Goal: Register for event/course

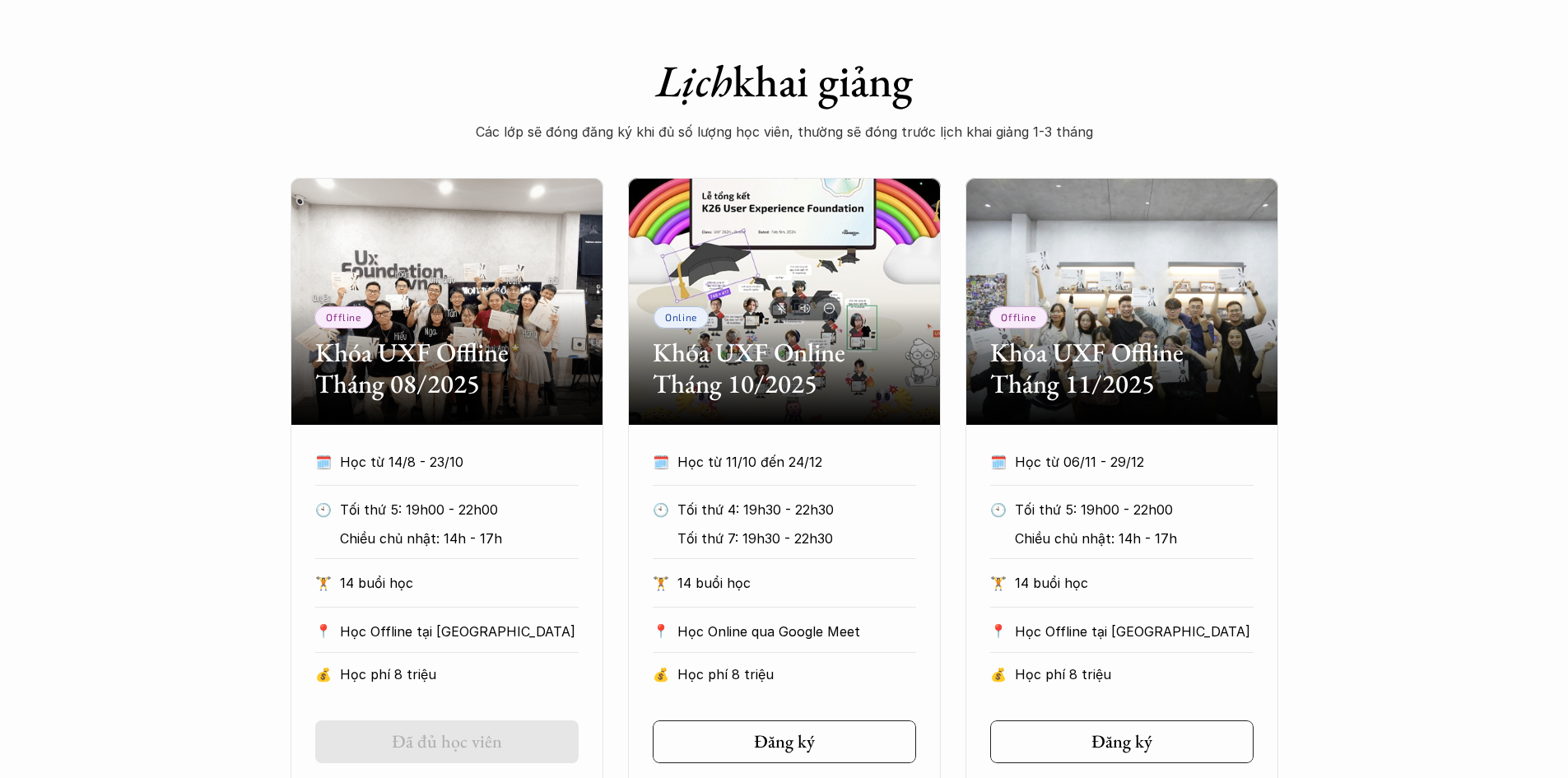
scroll to position [658, 0]
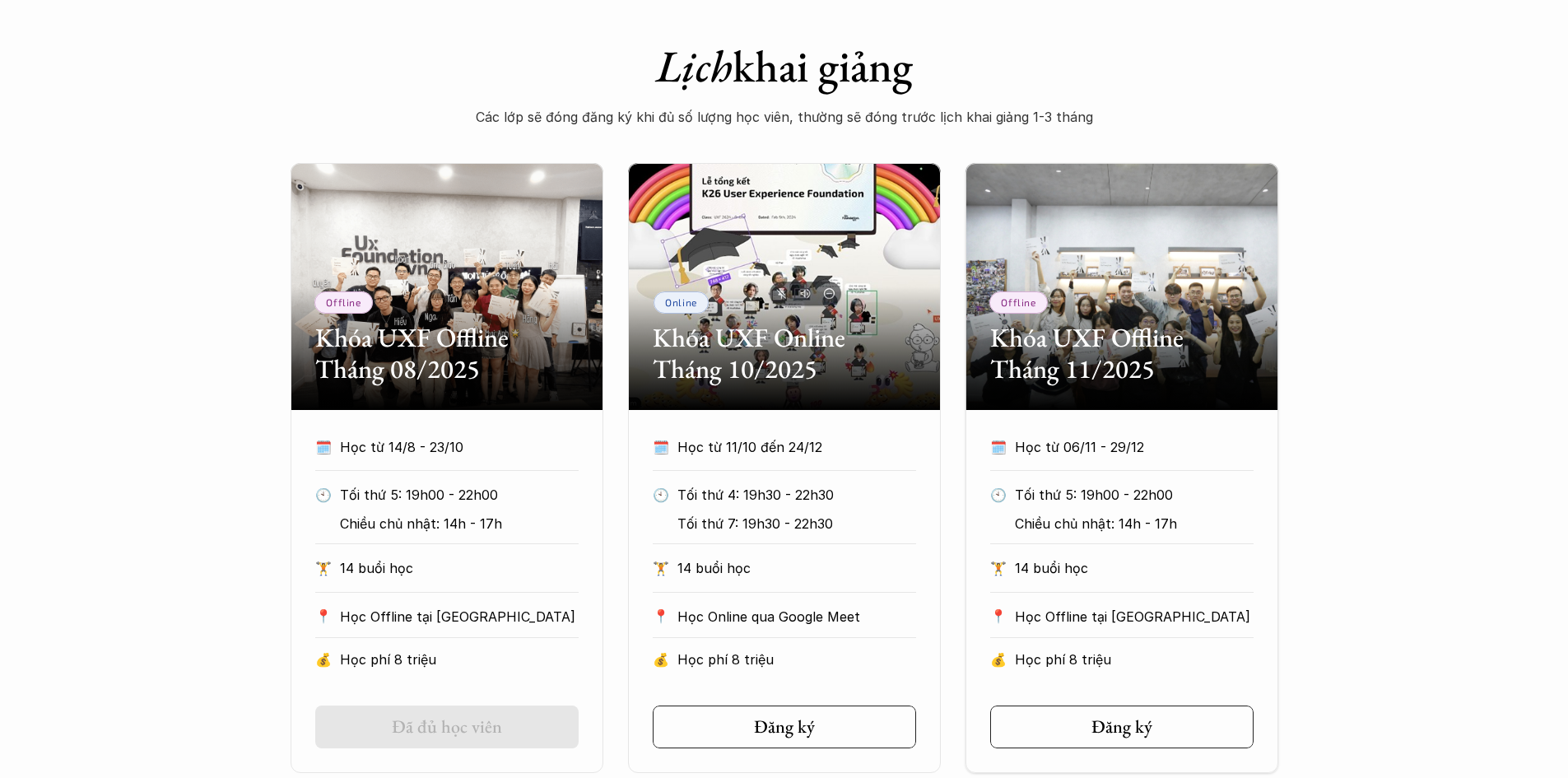
click at [1460, 577] on div "Offline Khóa UXF Offline Tháng 08/2025 🗓️ Học từ 14/8 - 23/10 🕙 Tối thứ 5: 19h0…" at bounding box center [784, 468] width 1568 height 610
click at [1301, 532] on div "Offline Khóa UXF Offline Tháng 08/2025 🗓️ Học từ 14/8 - 23/10 🕙 Tối thứ 5: 19h0…" at bounding box center [784, 468] width 1568 height 610
click at [1356, 632] on div "Offline Khóa UXF Offline Tháng 08/2025 🗓️ Học từ 14/8 - 23/10 🕙 Tối thứ 5: 19h0…" at bounding box center [784, 468] width 1568 height 610
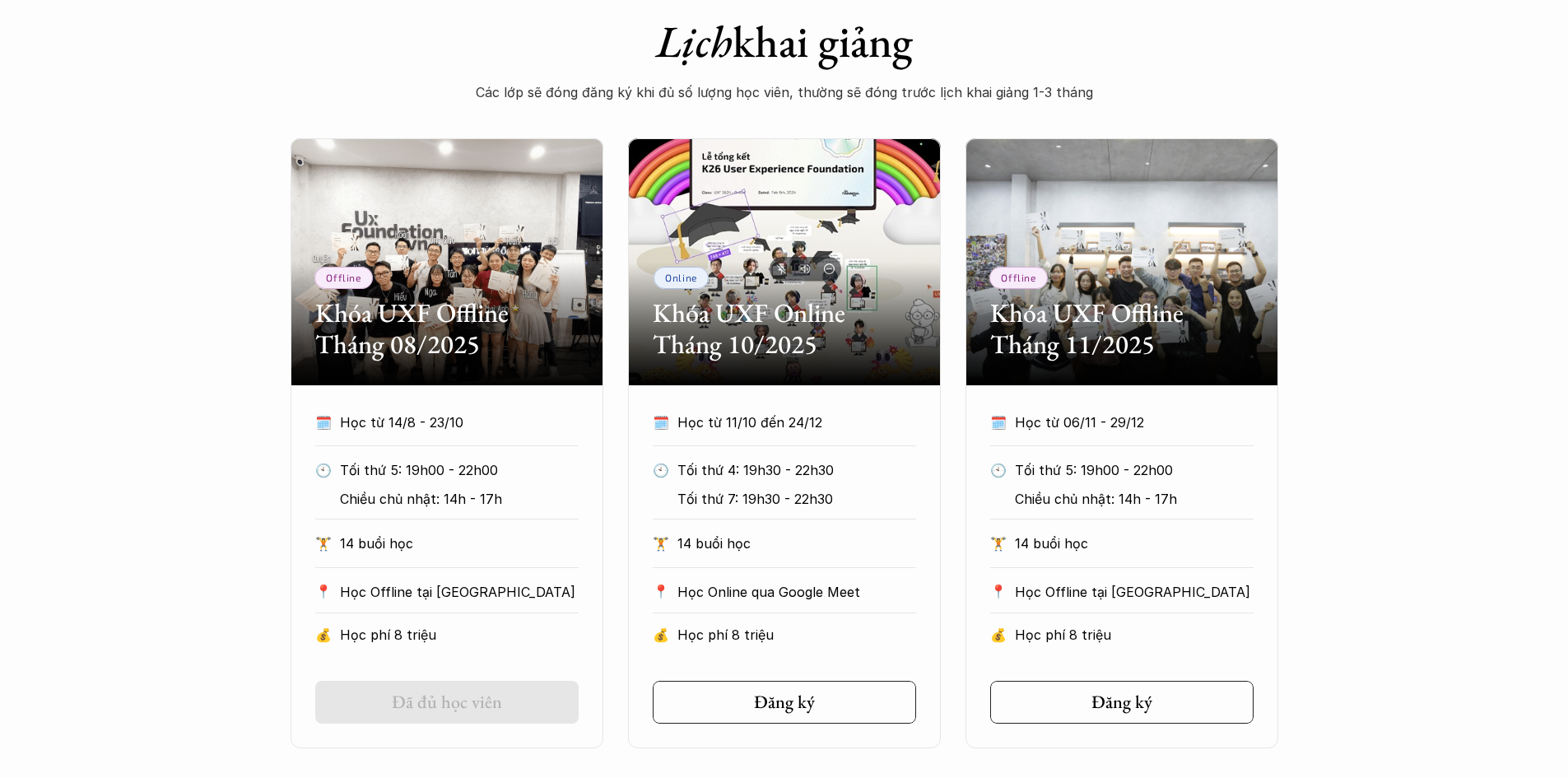
scroll to position [741, 0]
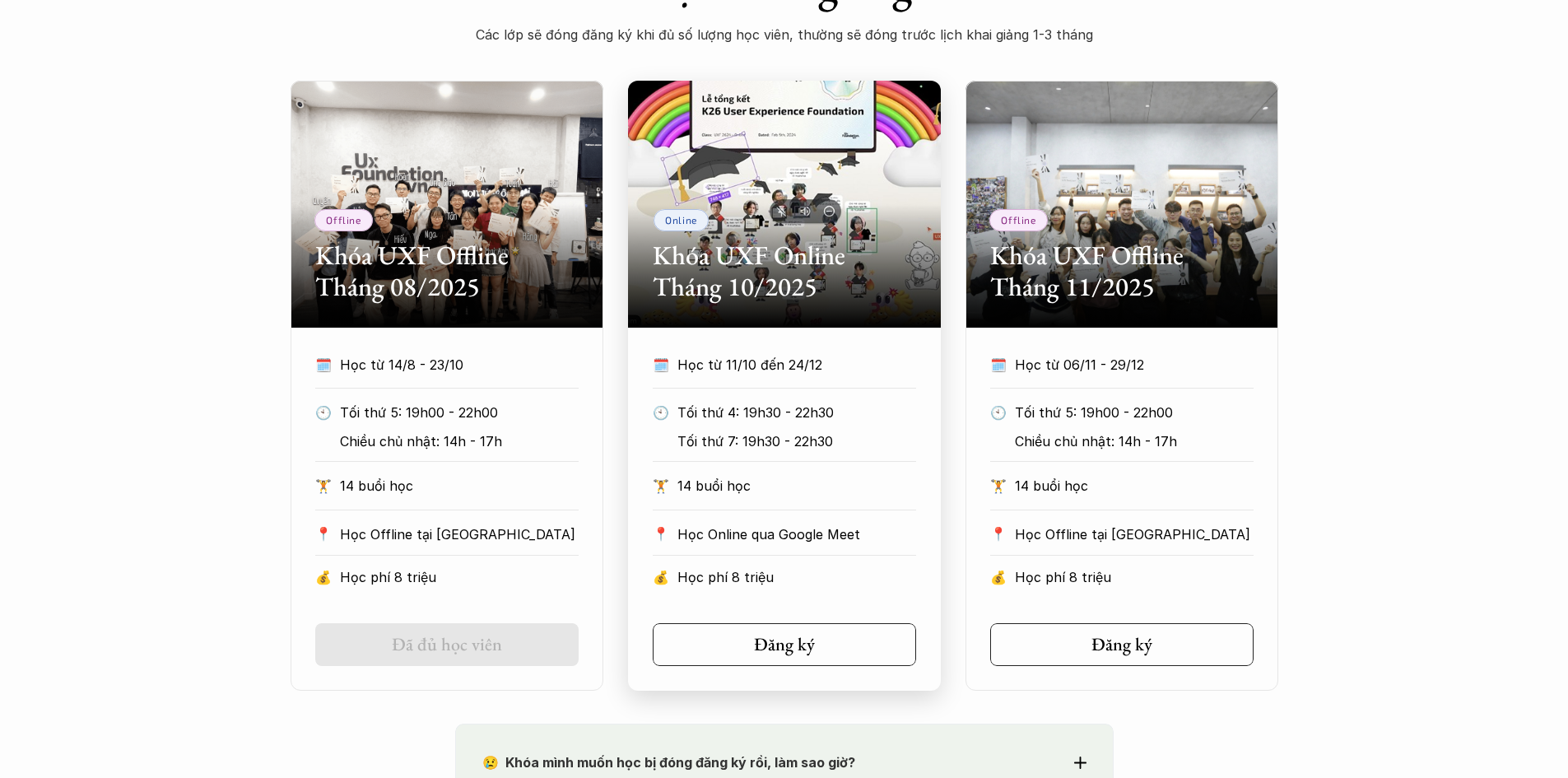
click at [805, 244] on h2 "Khóa UXF Online Tháng 10/2025" at bounding box center [784, 271] width 263 height 64
click at [1488, 426] on div "Offline Khóa UXF Offline Tháng 08/2025 🗓️ Học từ 14/8 - 23/10 🕙 Tối thứ 5: 19h0…" at bounding box center [784, 386] width 1568 height 610
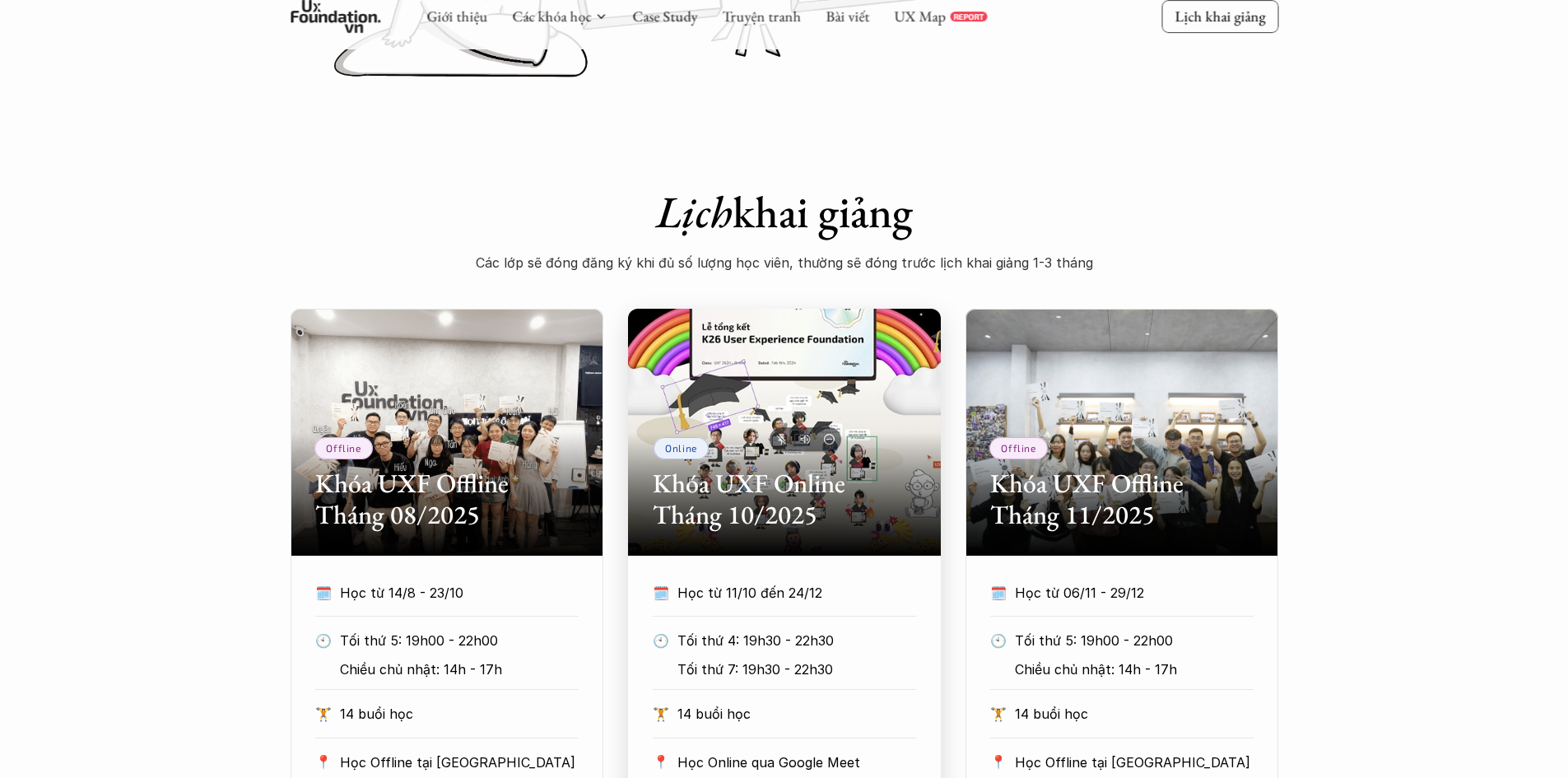
scroll to position [494, 0]
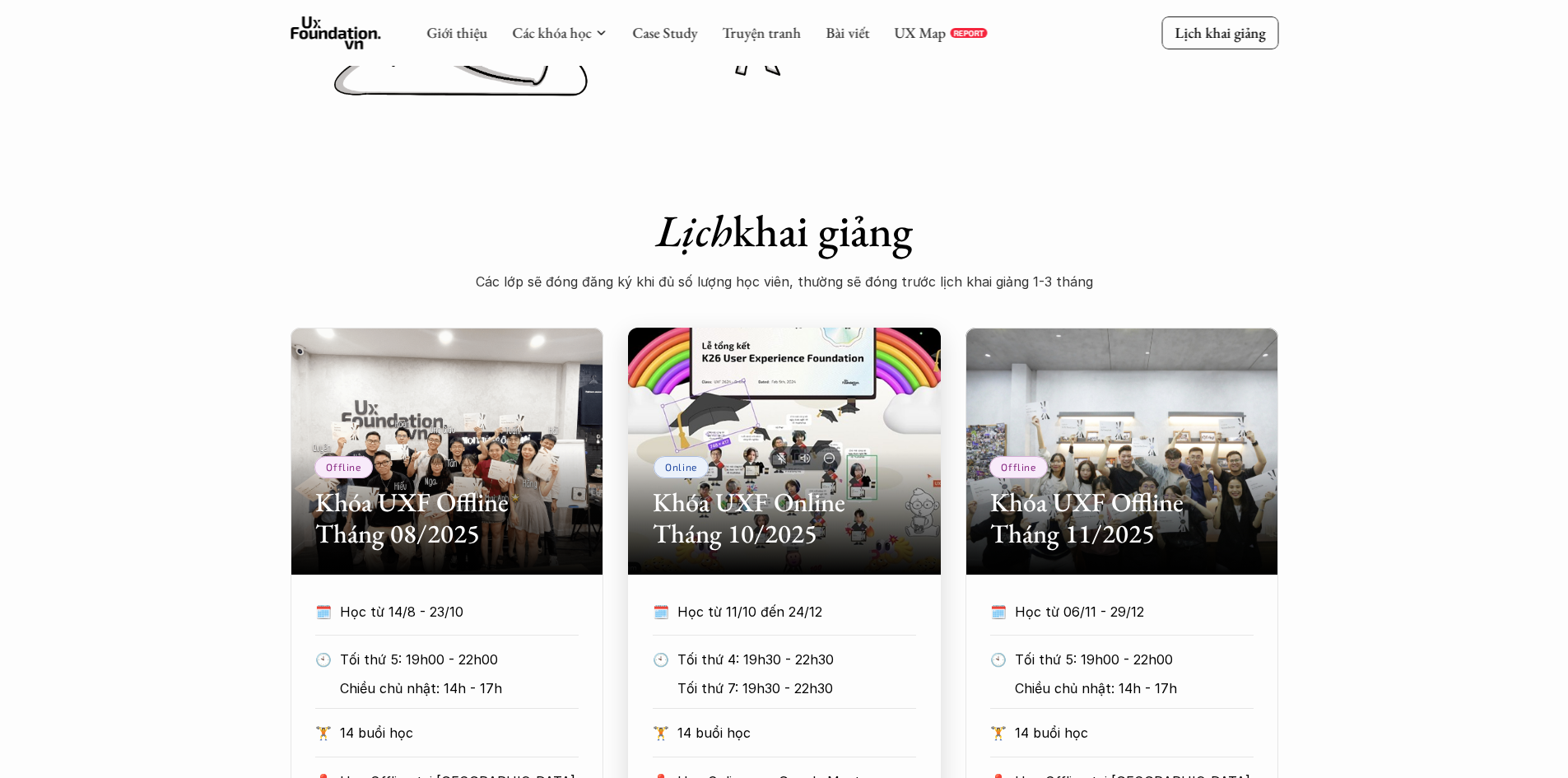
click at [883, 419] on div "Online Khóa UXF Online Tháng 10/2025" at bounding box center [784, 451] width 312 height 247
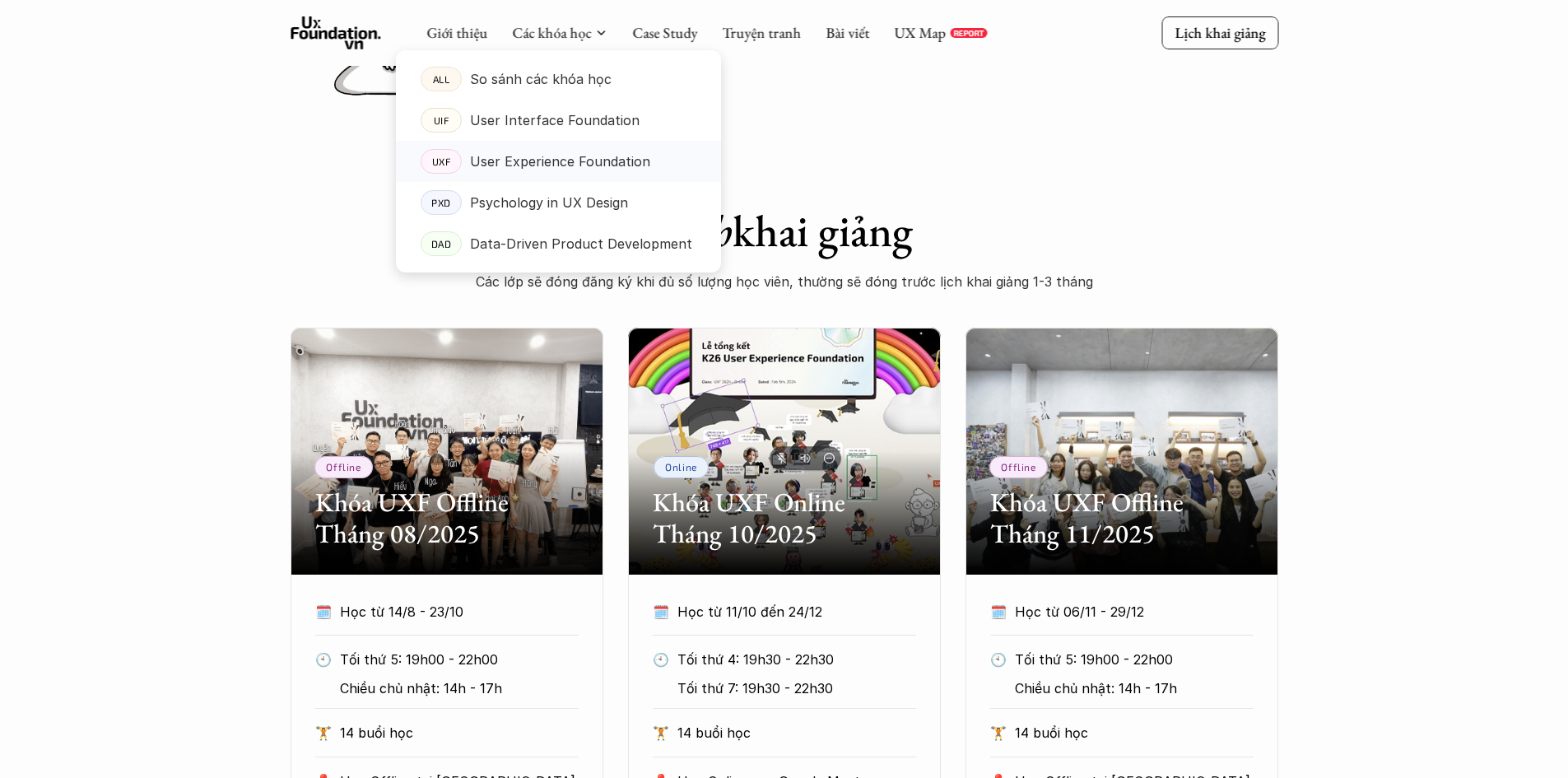
click at [547, 158] on p "User Experience Foundation" at bounding box center [560, 161] width 180 height 25
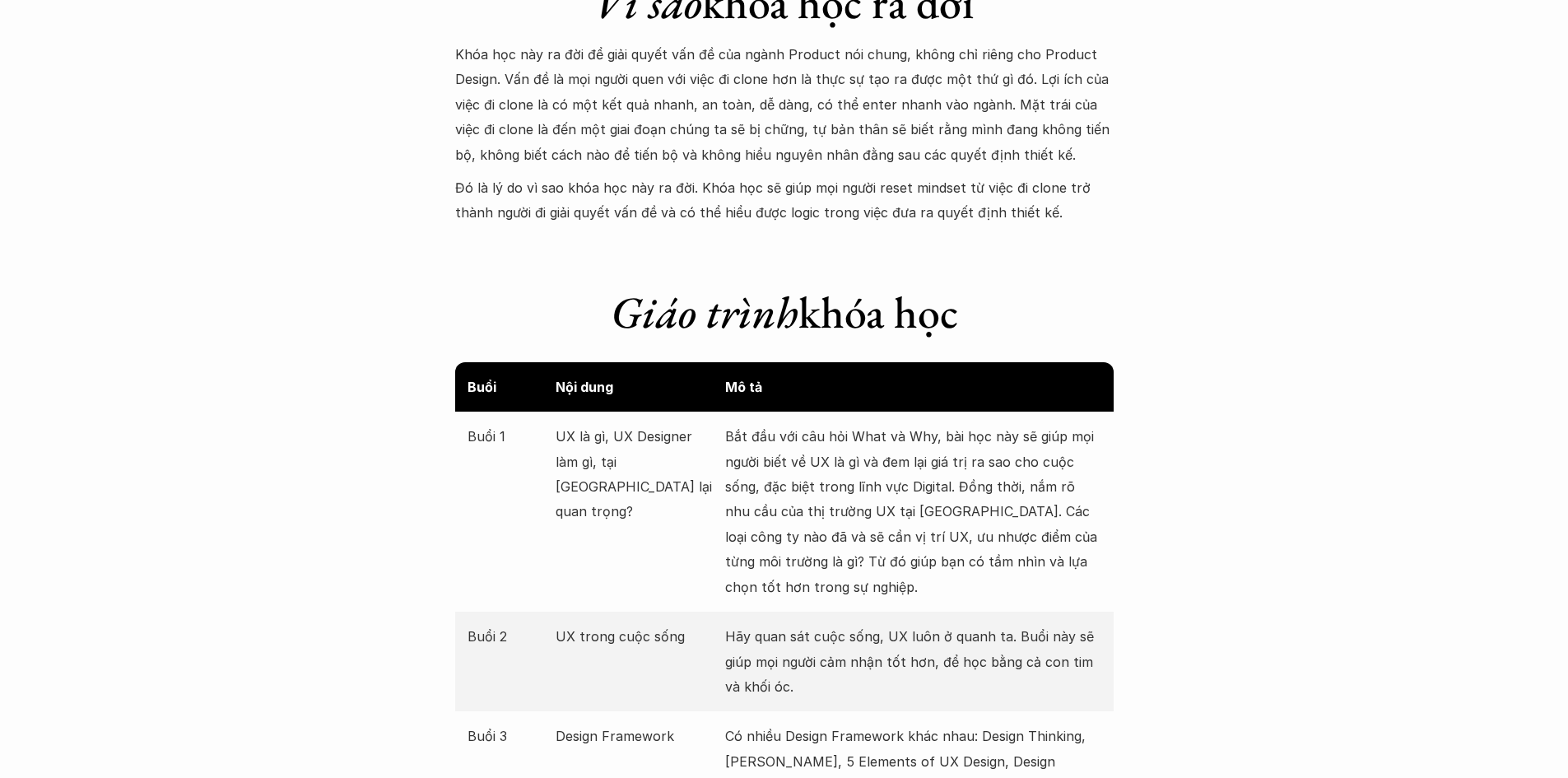
scroll to position [1810, 0]
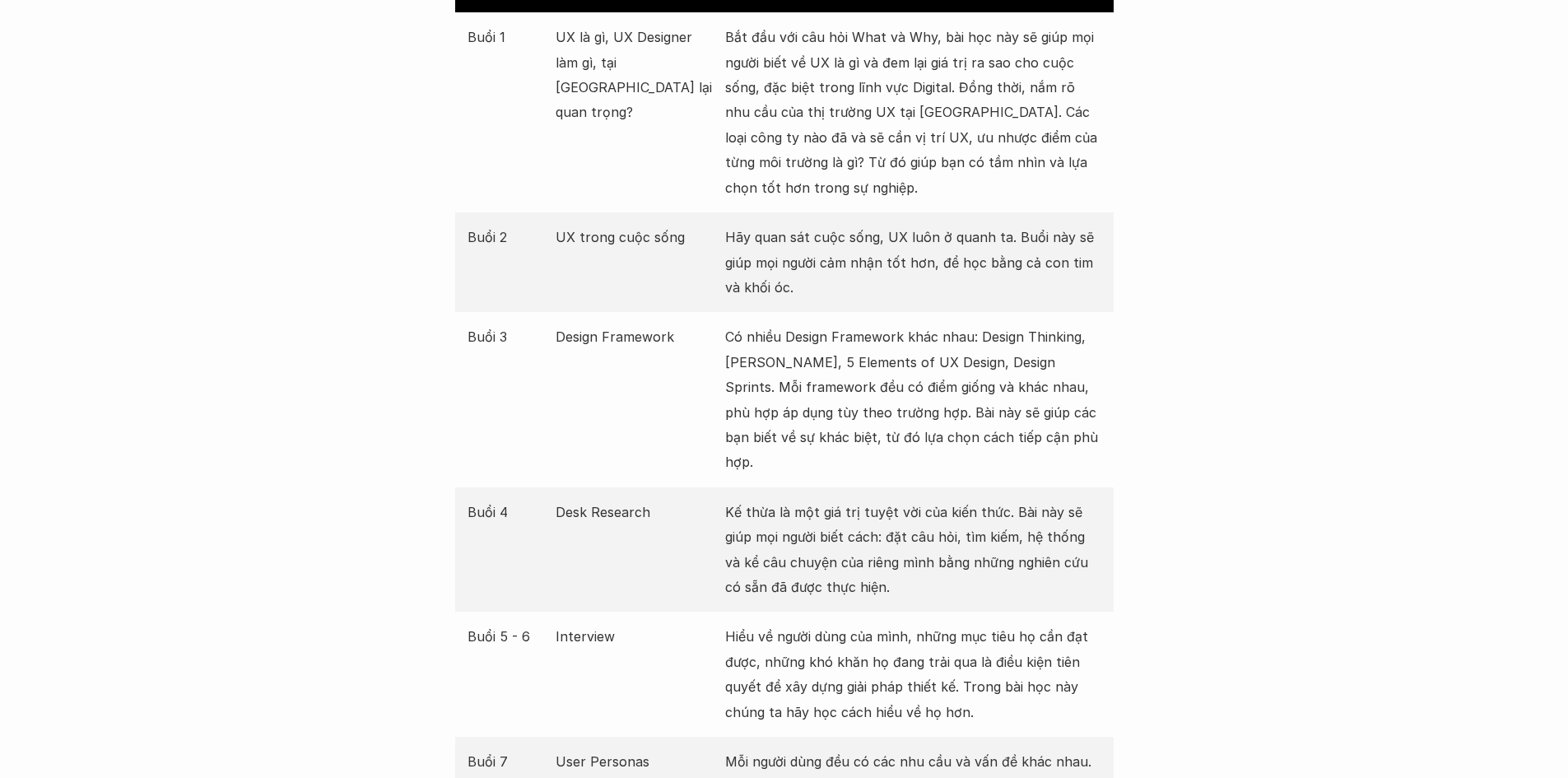
scroll to position [2140, 0]
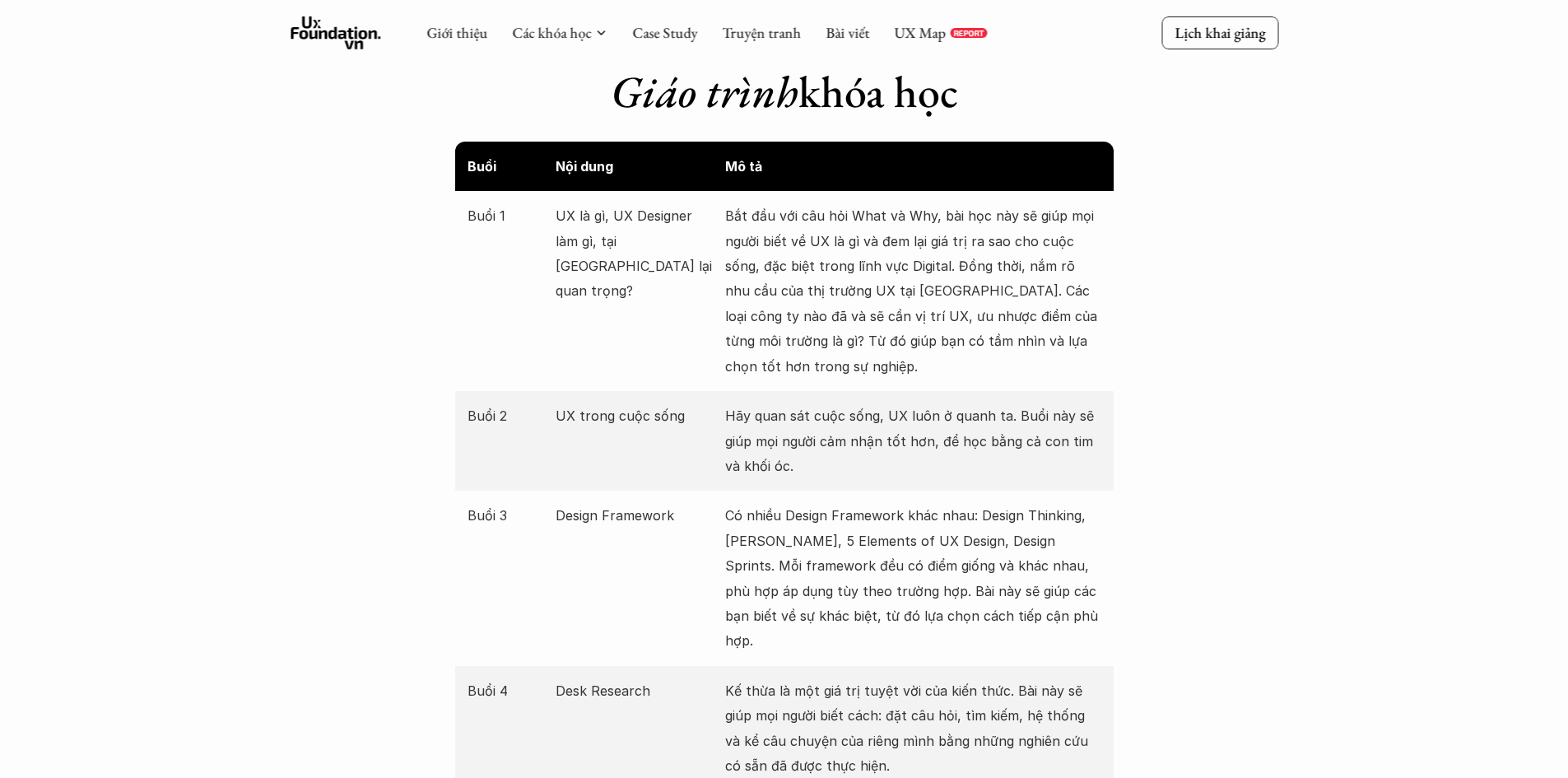
scroll to position [1810, 0]
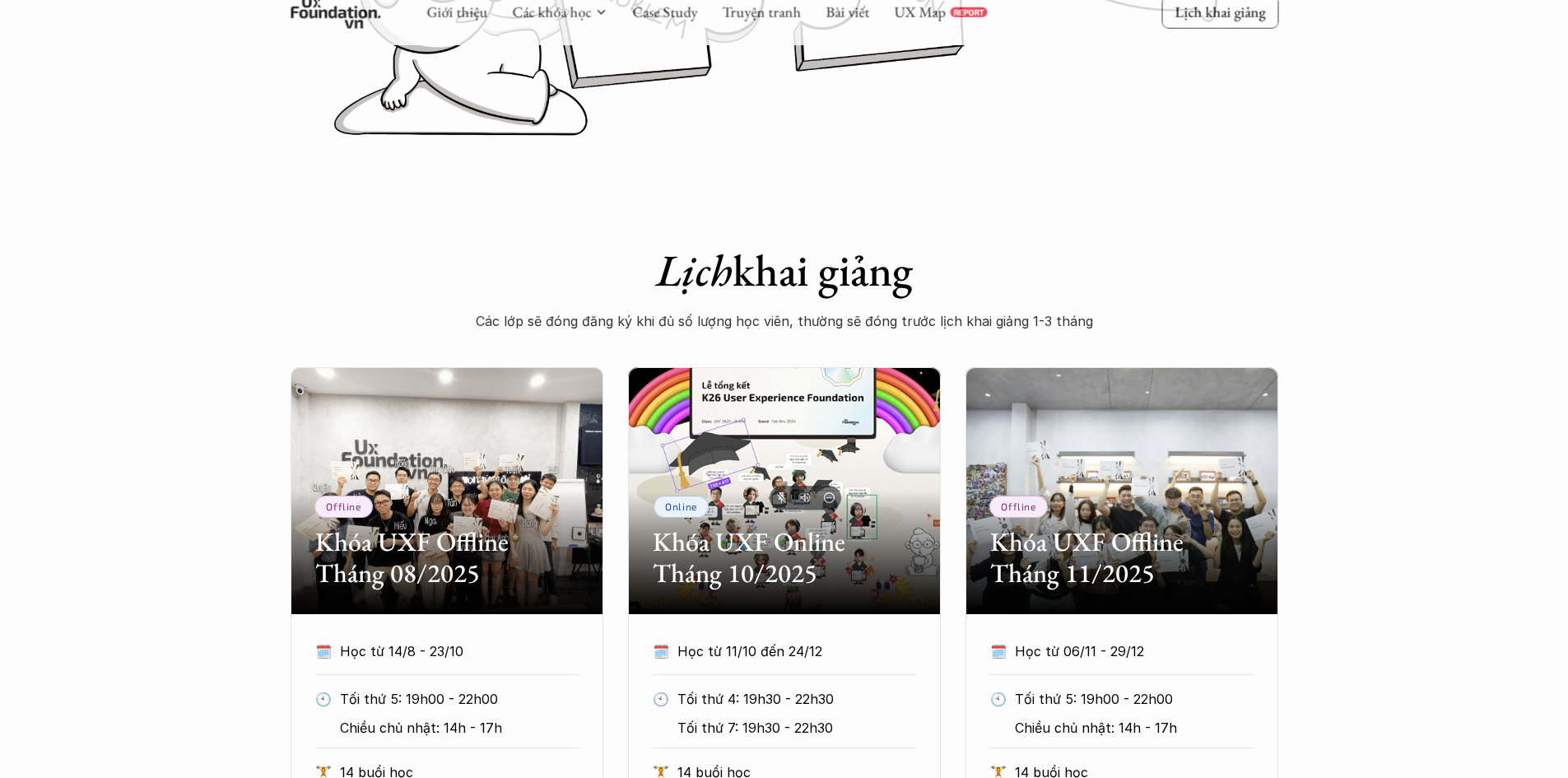
scroll to position [0, 0]
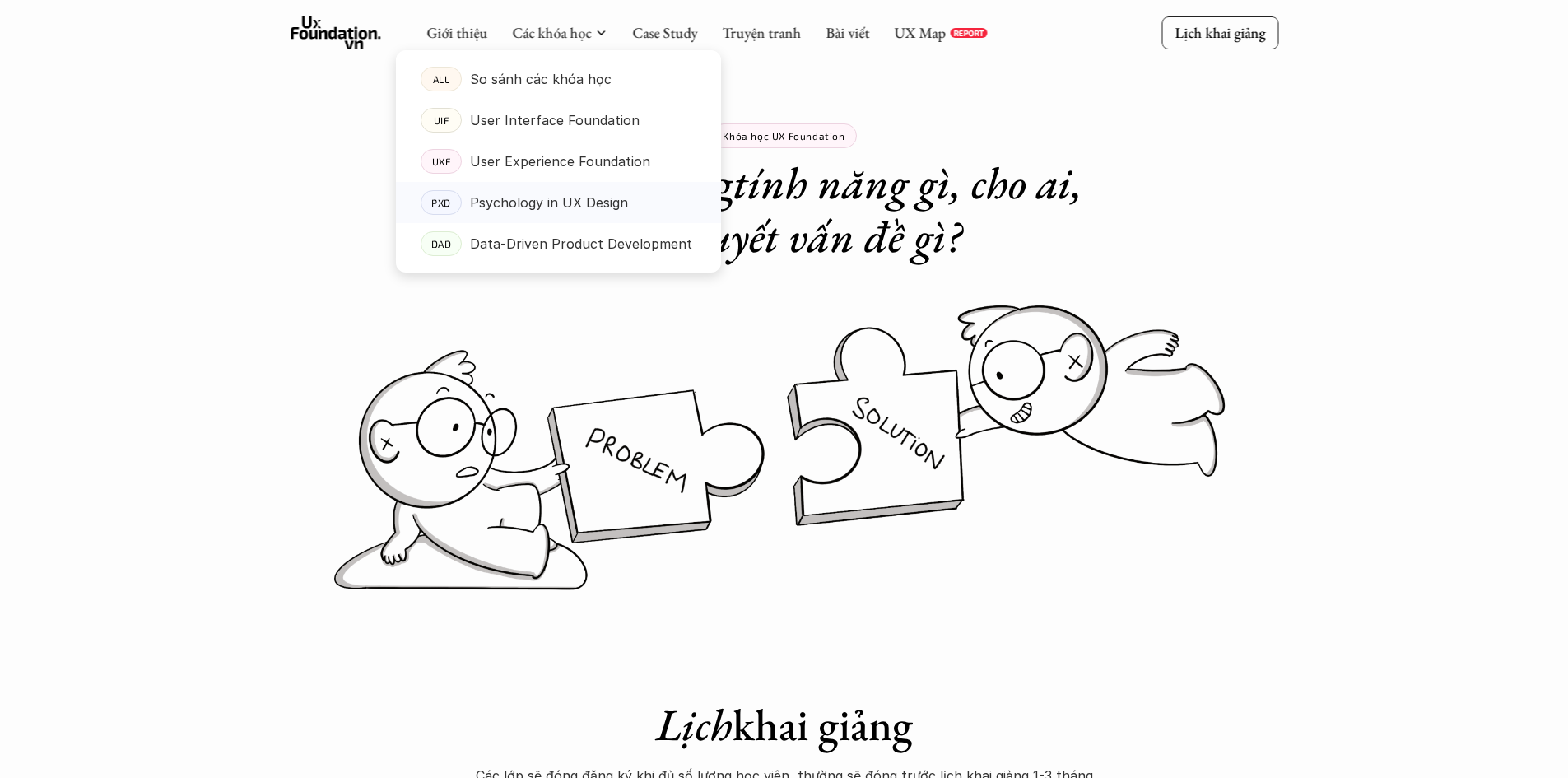
click at [535, 206] on p "Psychology in UX Design" at bounding box center [549, 202] width 158 height 25
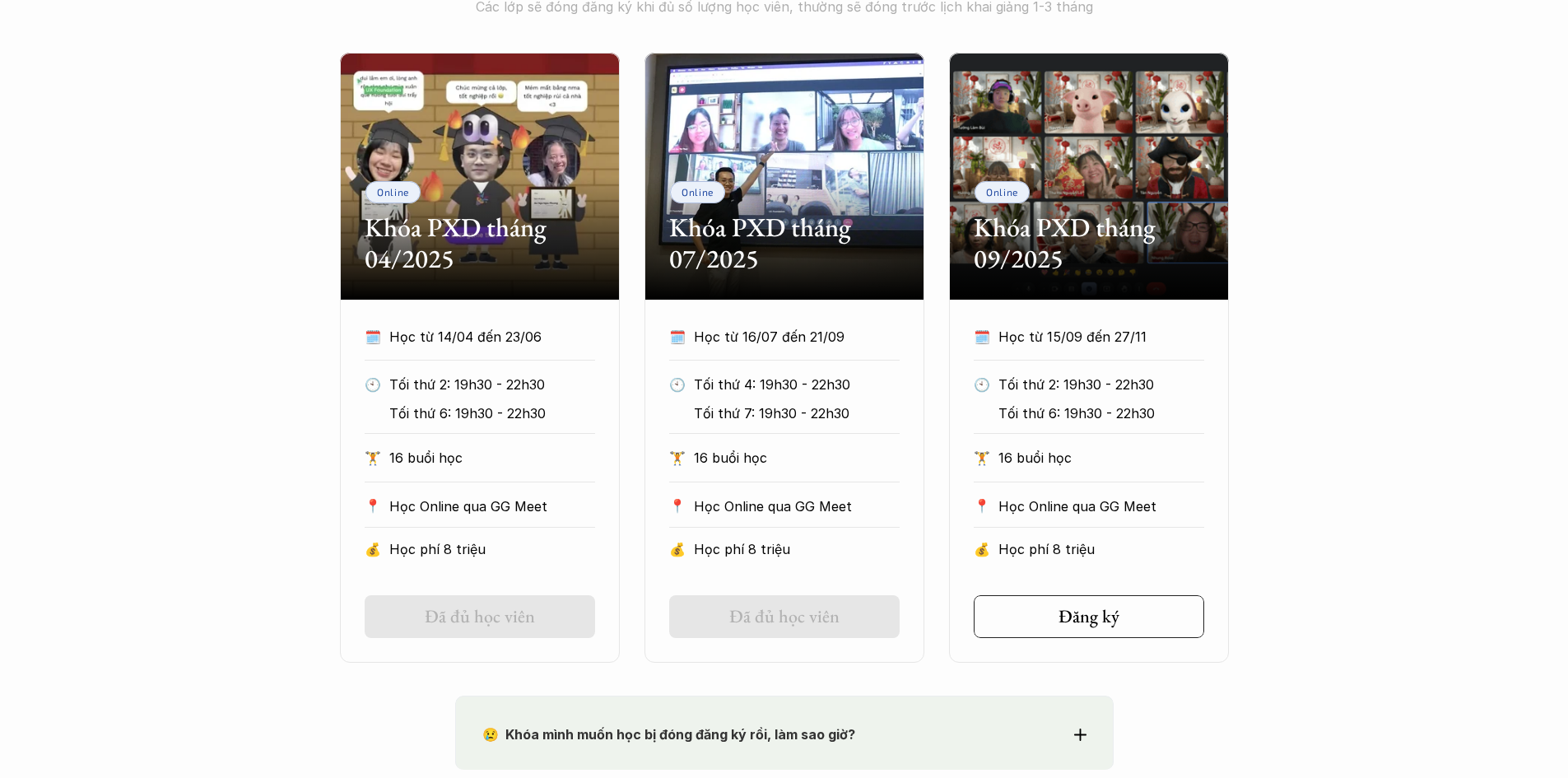
scroll to position [741, 0]
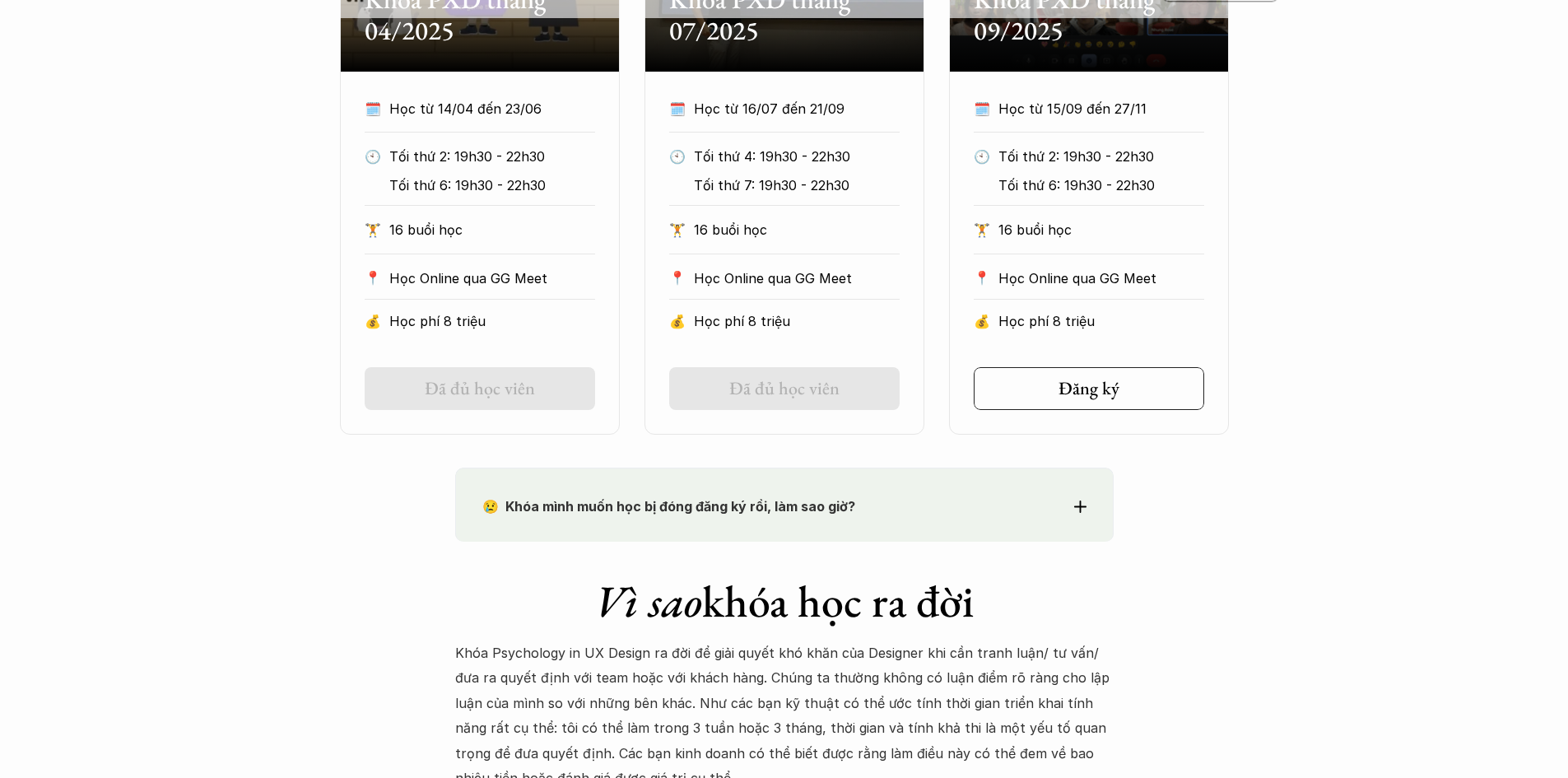
scroll to position [1316, 0]
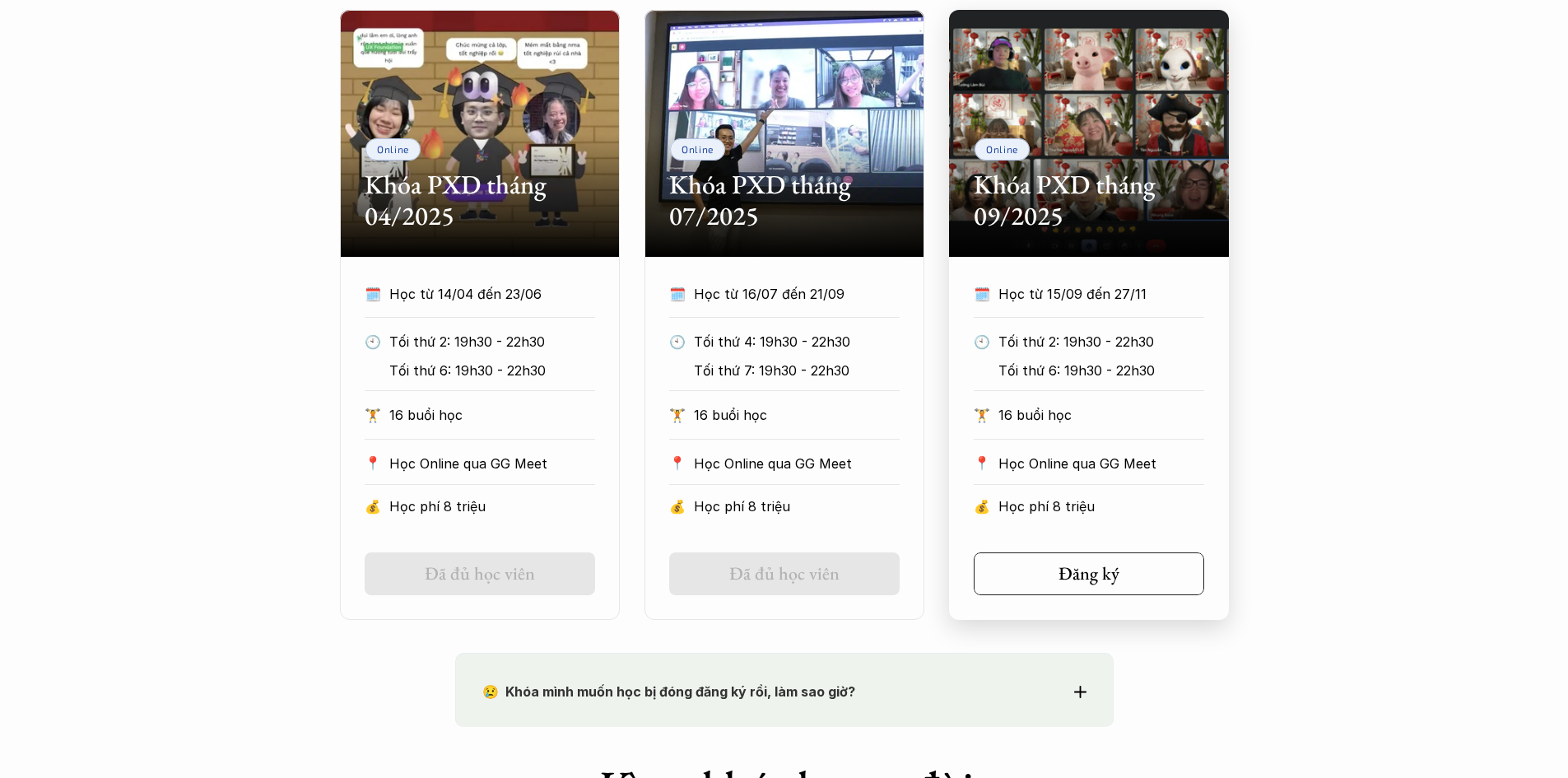
scroll to position [819, 0]
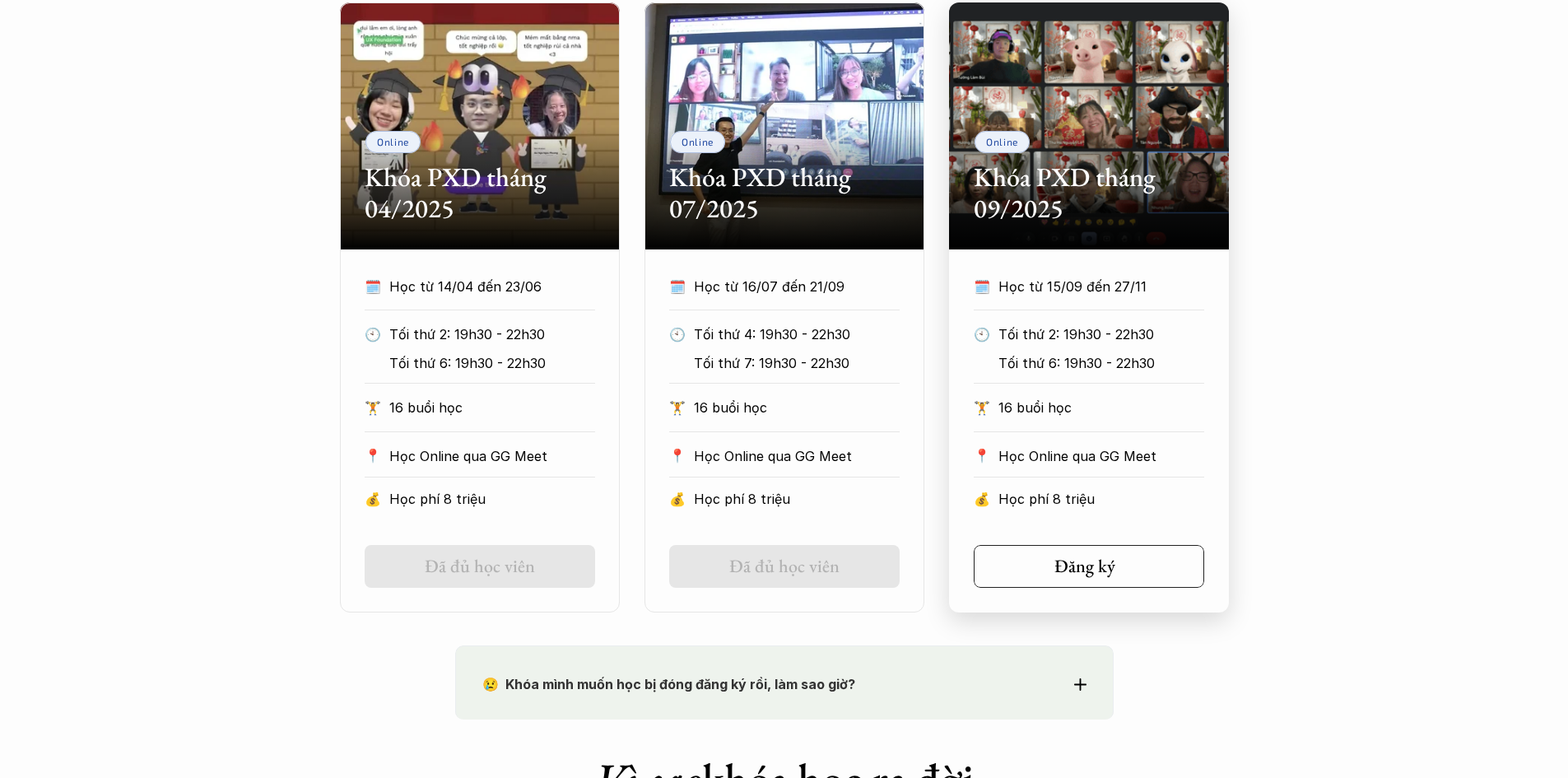
click at [1043, 550] on link "Đăng ký" at bounding box center [1089, 566] width 231 height 43
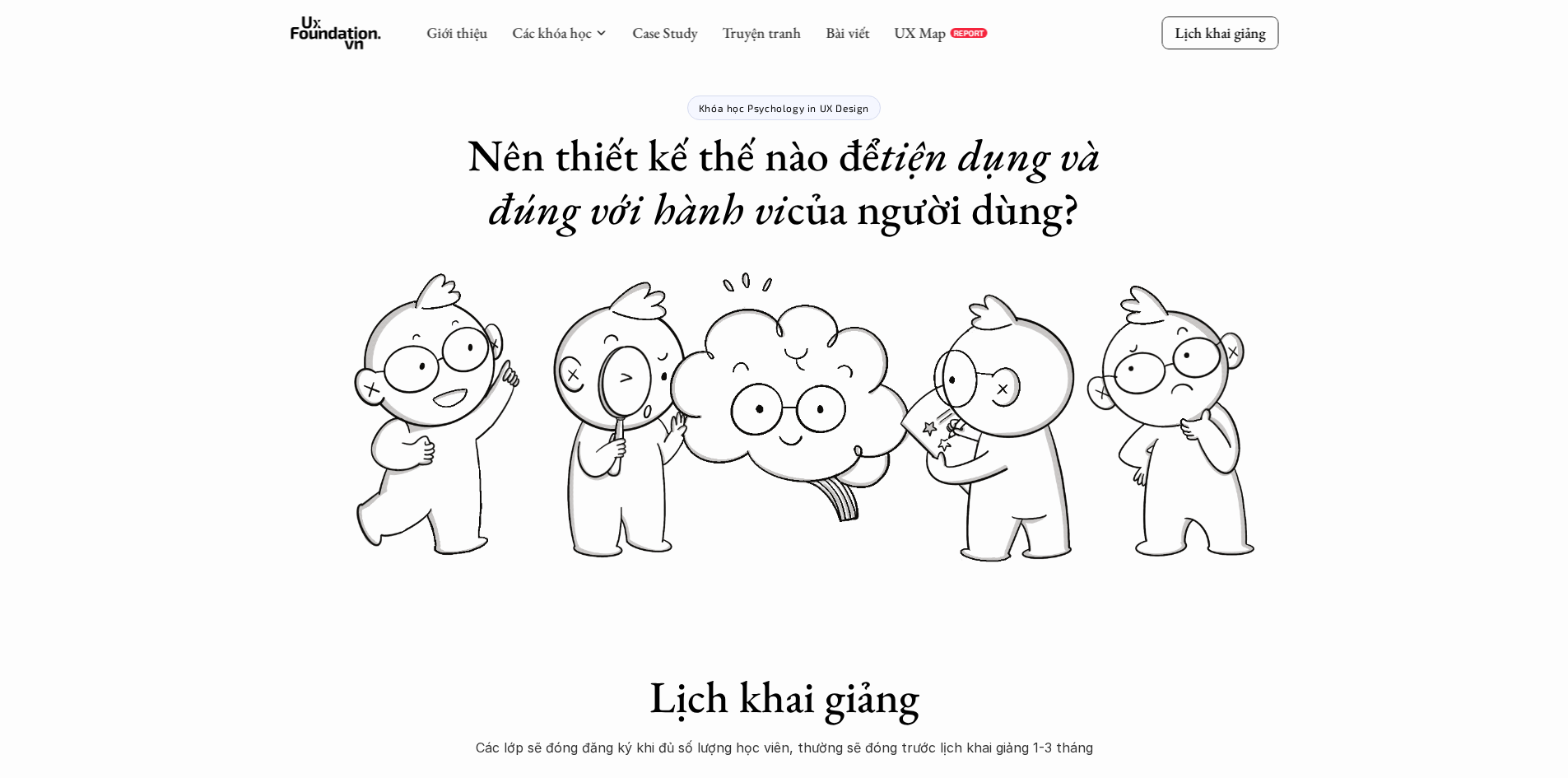
scroll to position [0, 0]
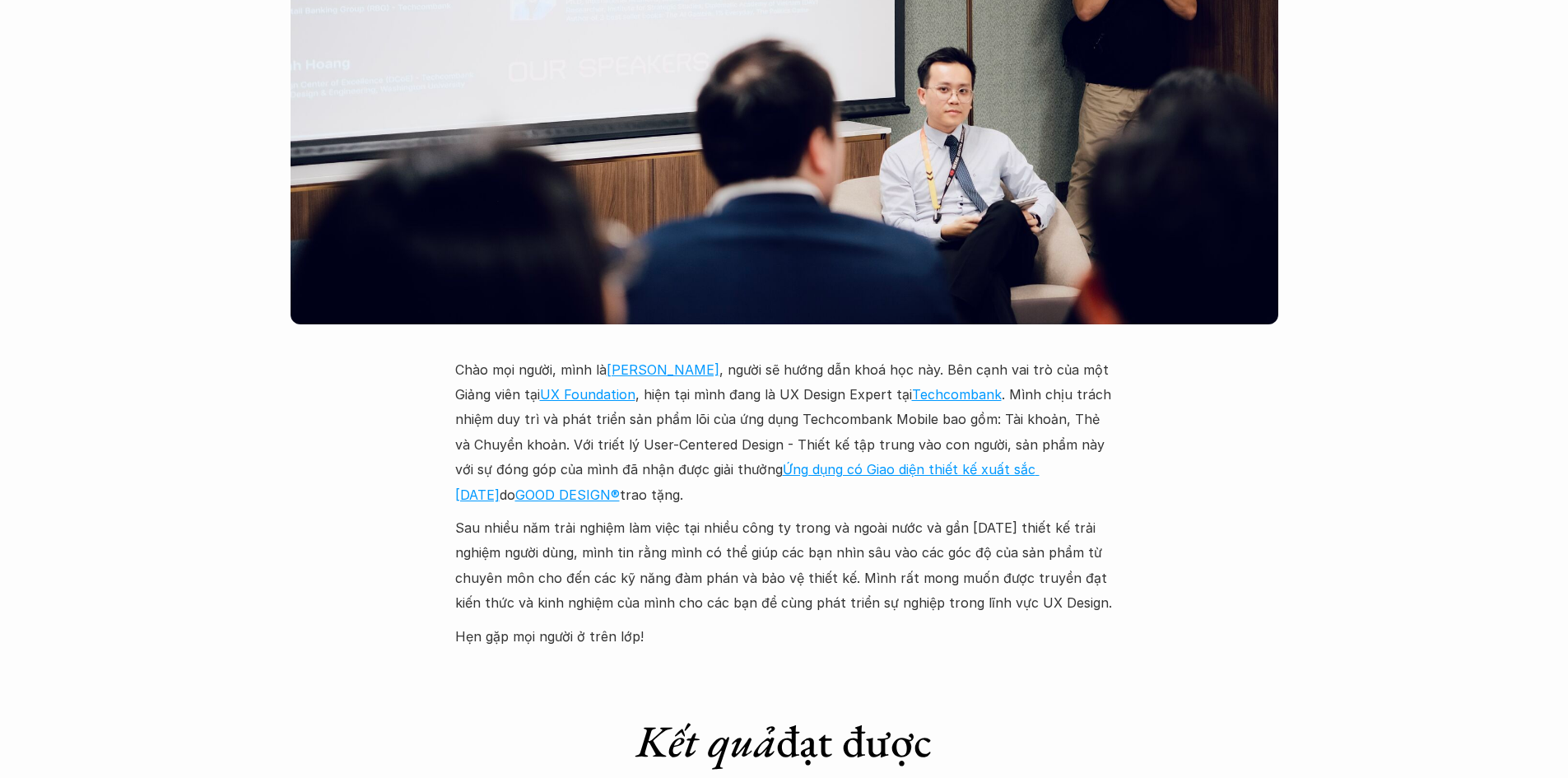
scroll to position [4525, 0]
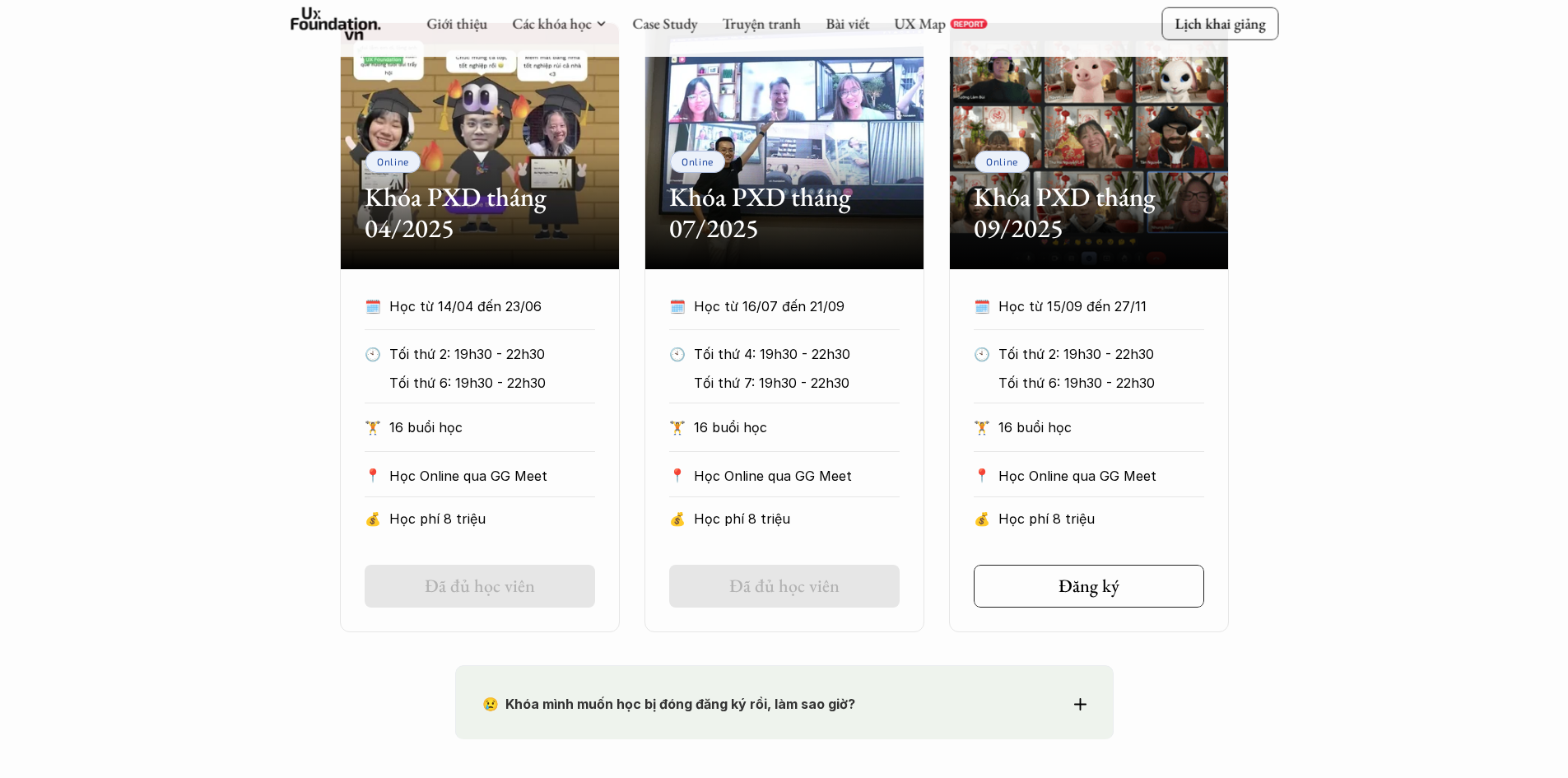
scroll to position [822, 0]
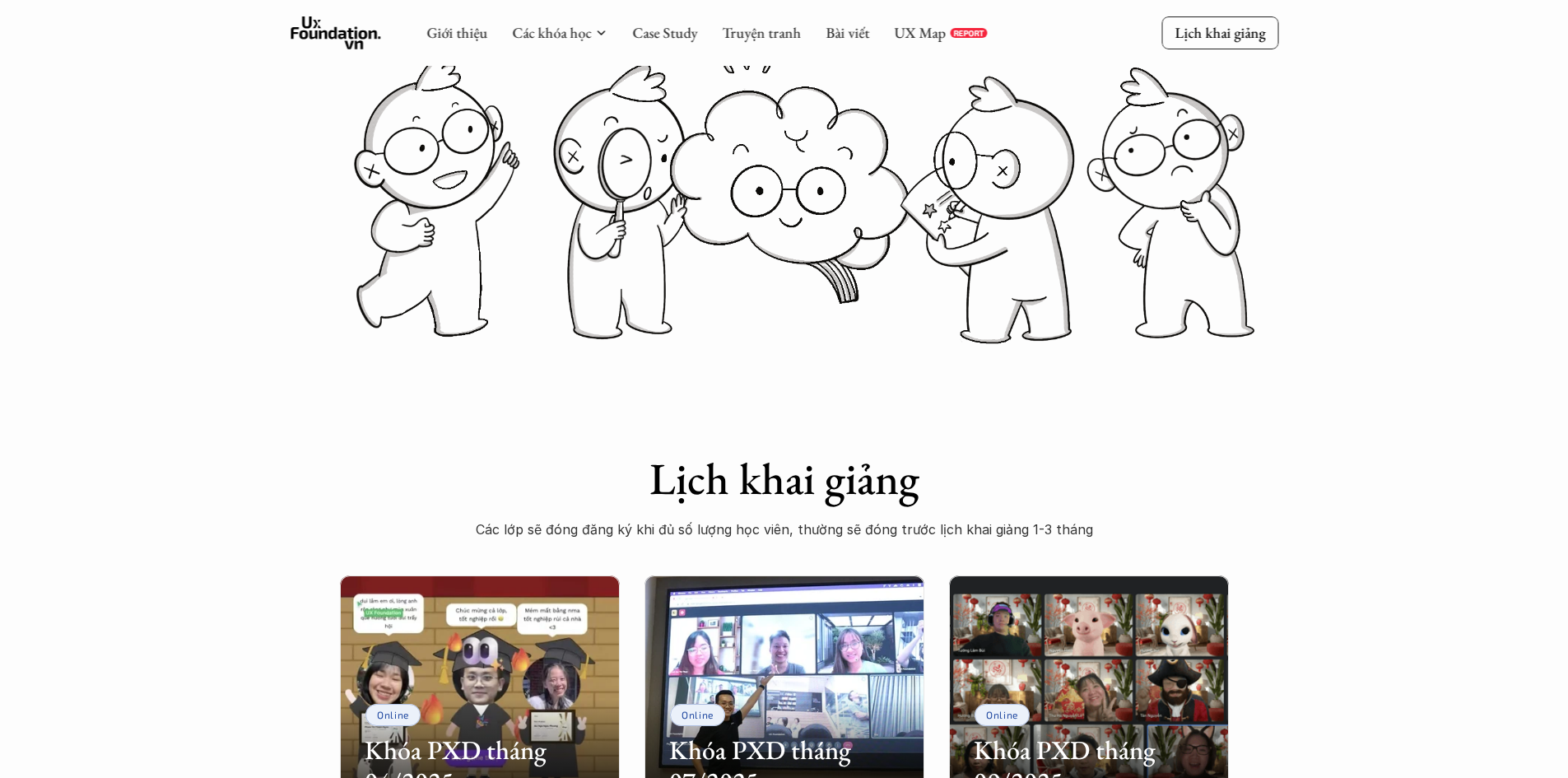
scroll to position [0, 0]
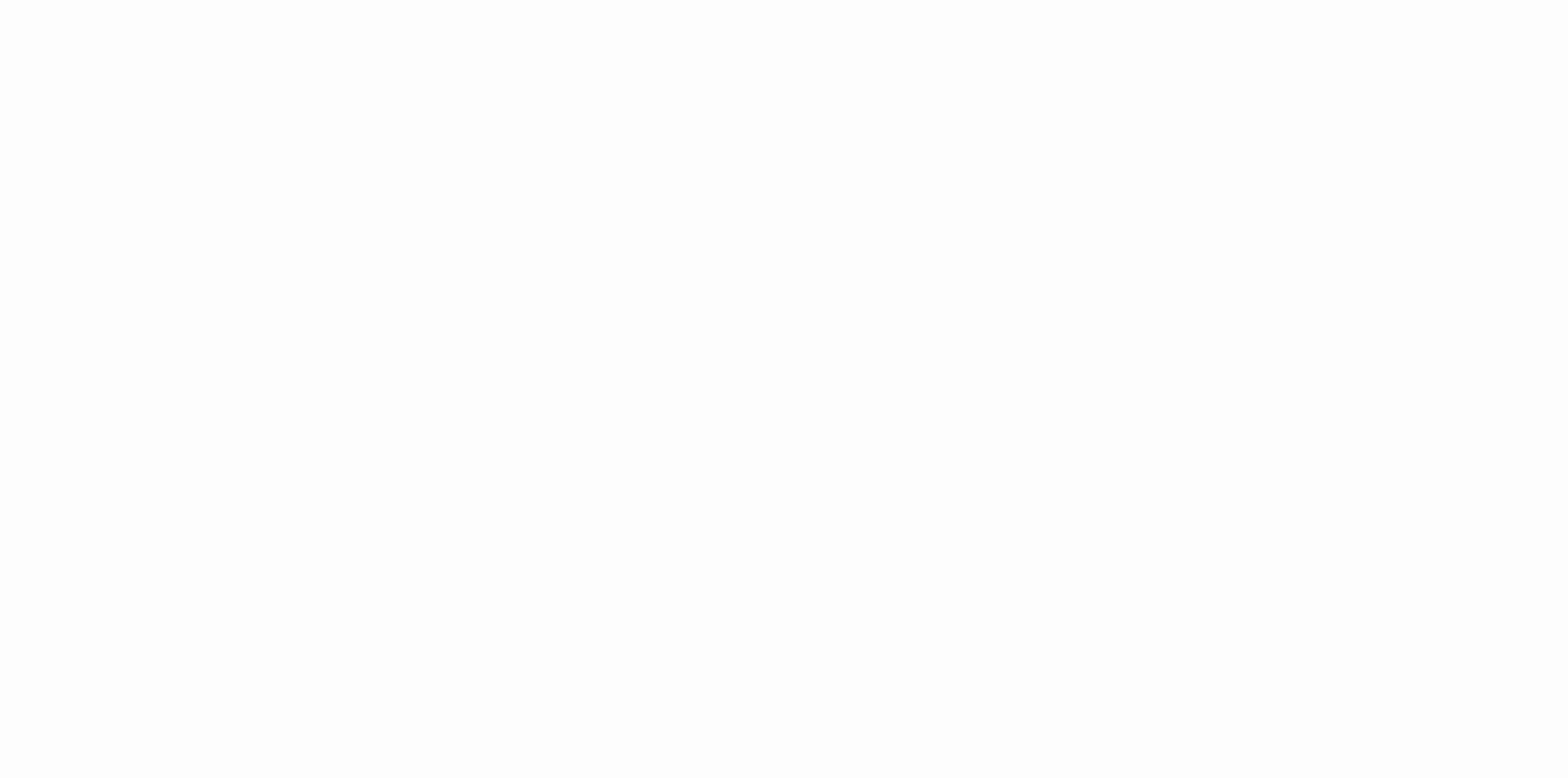
scroll to position [1235, 0]
click at [1489, 545] on div "Giới thiệu Các khóa học Case Study Truyện tranh Bài viết UX Map REPORT Lịch kha…" at bounding box center [784, 497] width 1568 height 3464
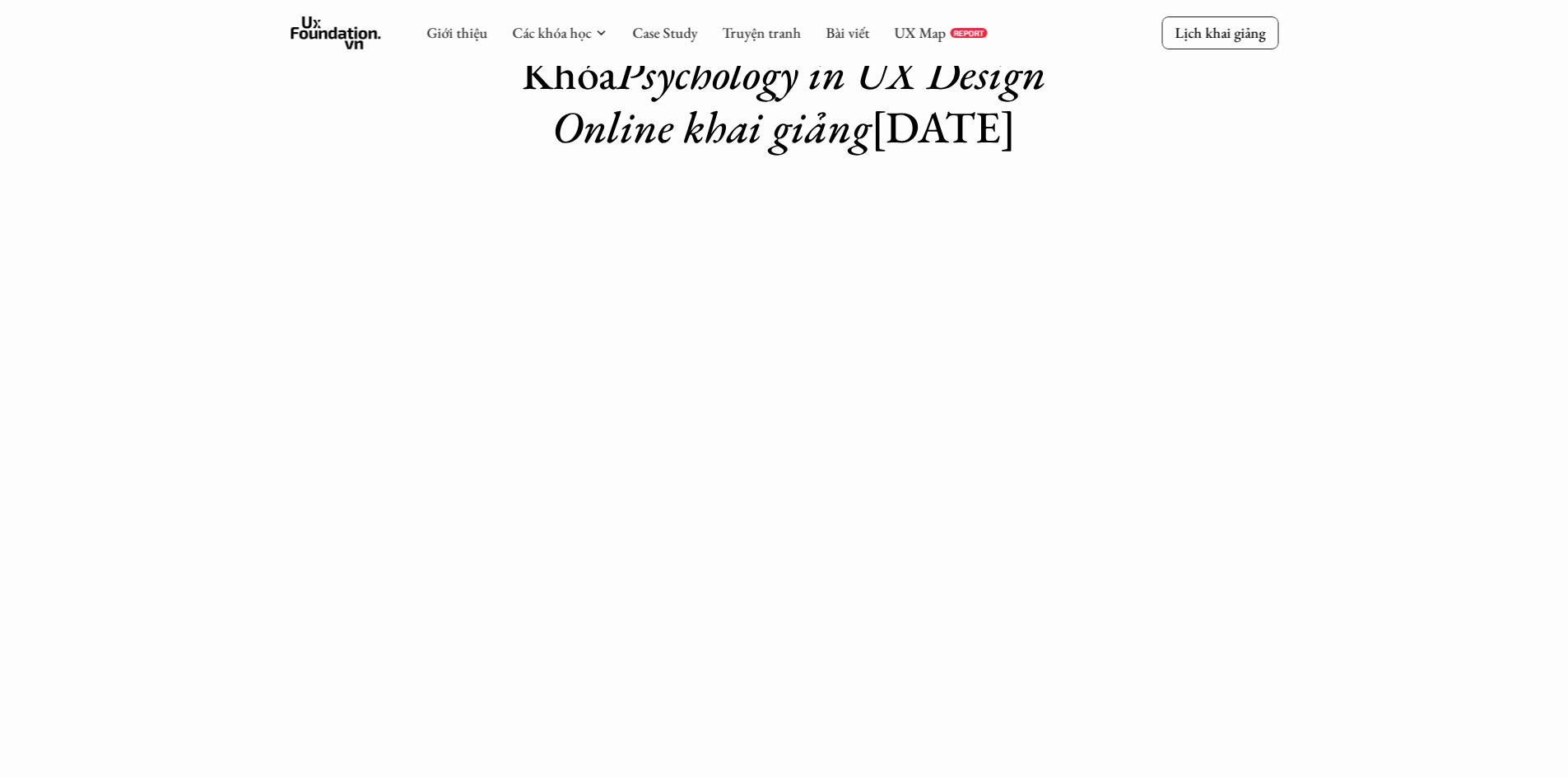
scroll to position [0, 0]
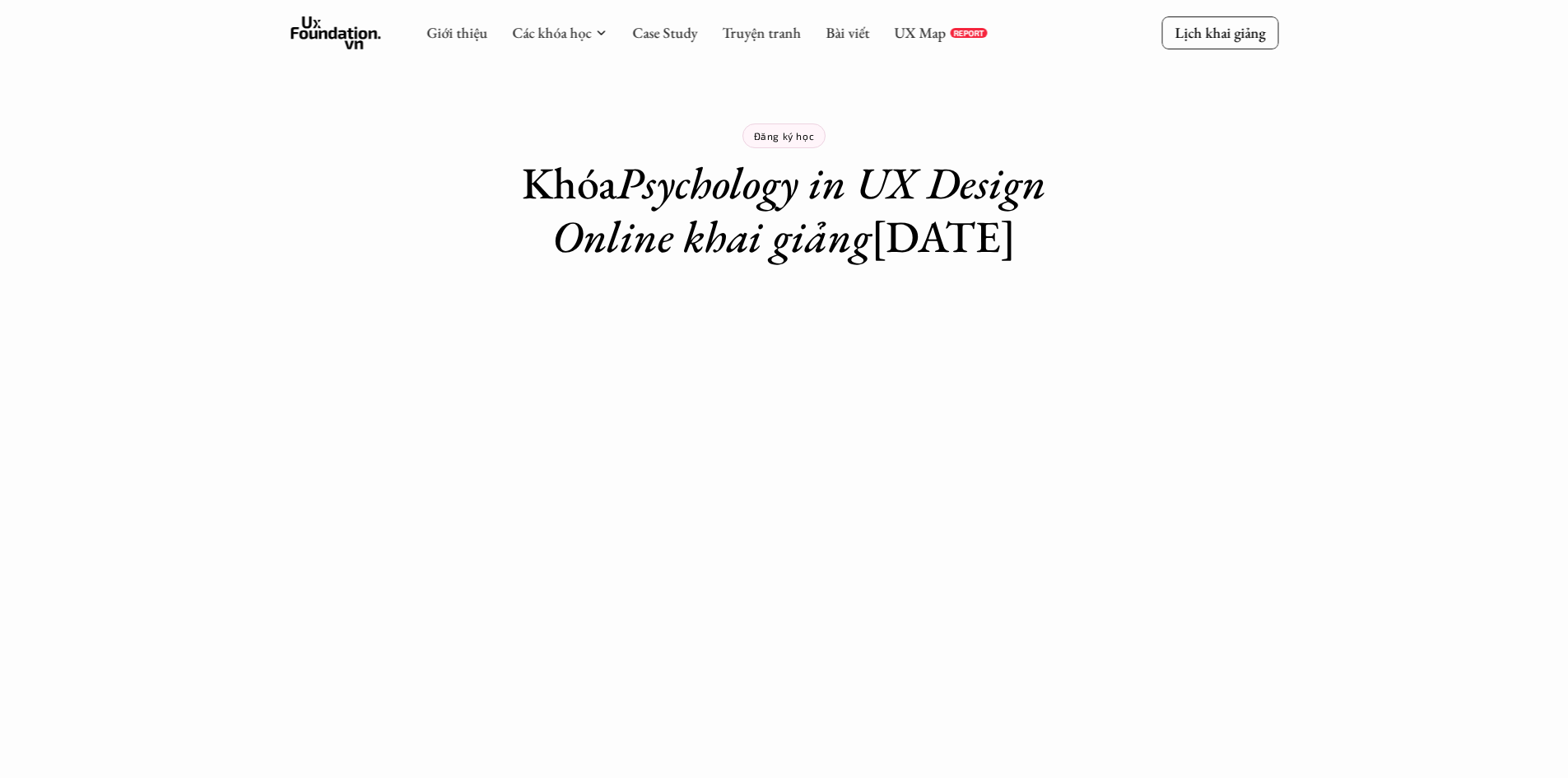
click at [1334, 243] on div "Đăng ký học Khóa Psychology in UX Design Online khai giảng [DATE]" at bounding box center [784, 132] width 1568 height 263
click at [1264, 39] on p "Lịch khai giảng" at bounding box center [1219, 32] width 91 height 19
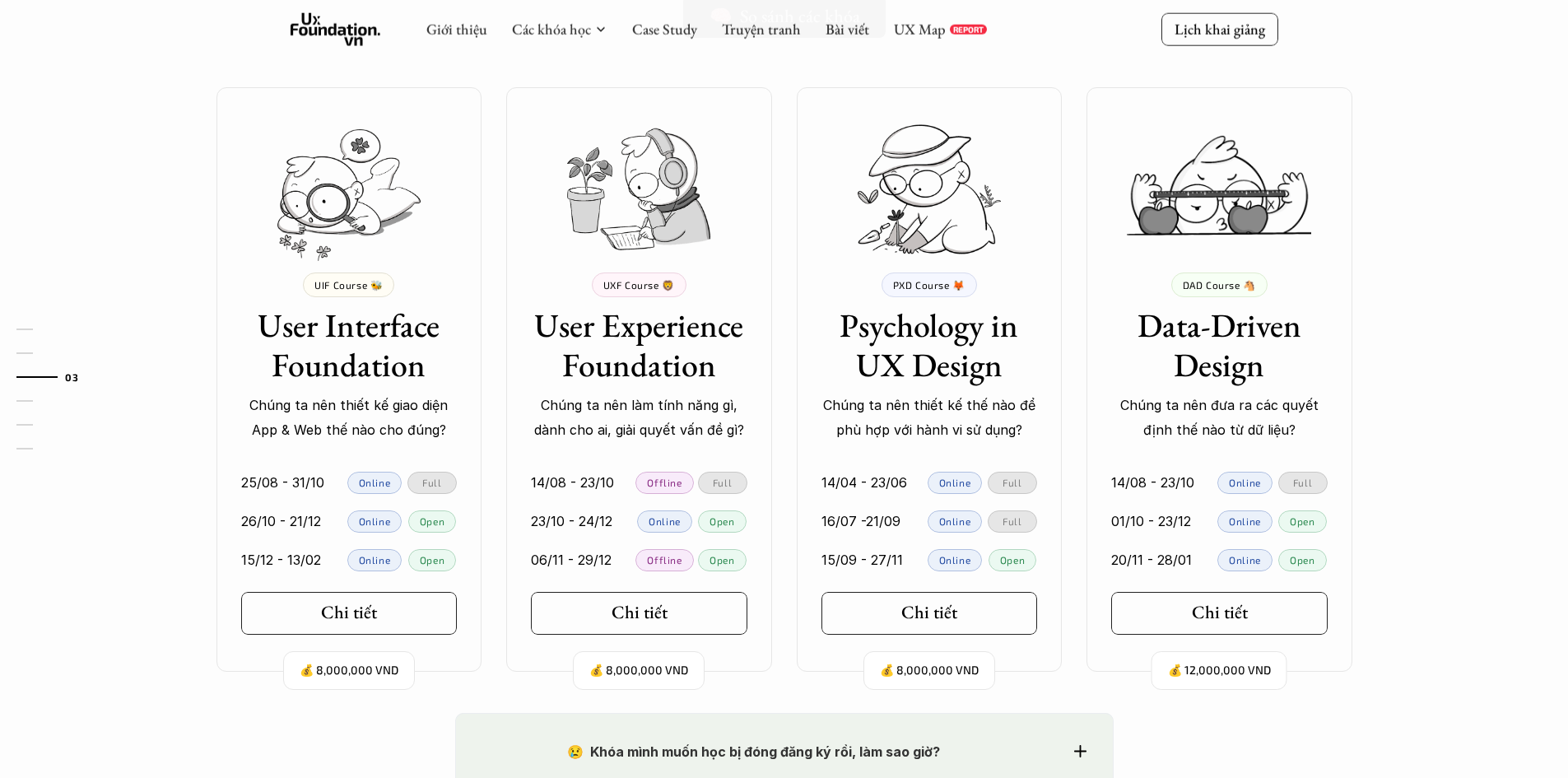
scroll to position [1413, 0]
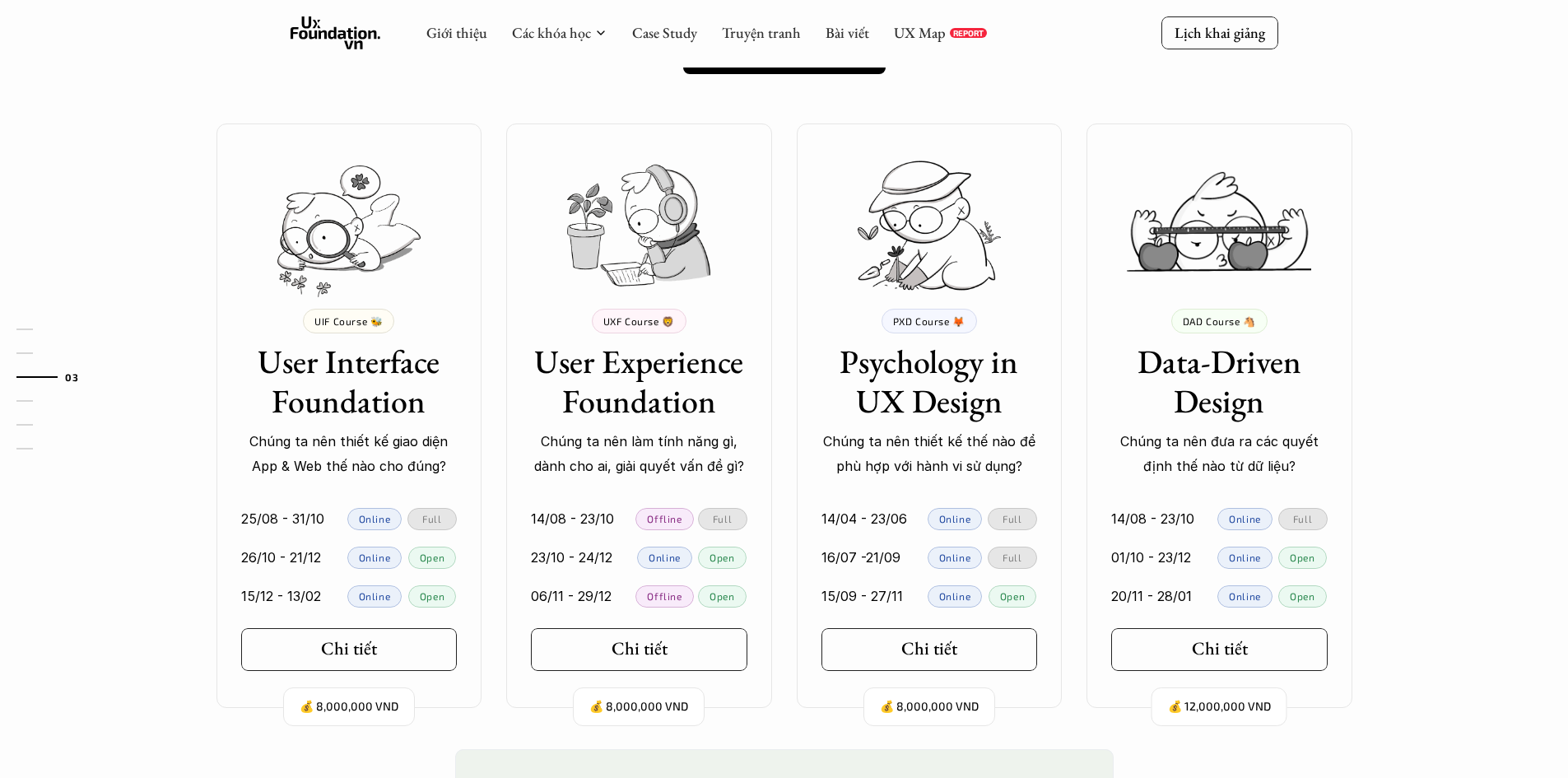
click at [101, 516] on div "01 02 03 04 05 06" at bounding box center [82, 389] width 164 height 778
click at [902, 320] on p "PXD Course 🦊" at bounding box center [929, 320] width 73 height 12
click at [949, 320] on p "PXD Course 🦊" at bounding box center [929, 320] width 73 height 12
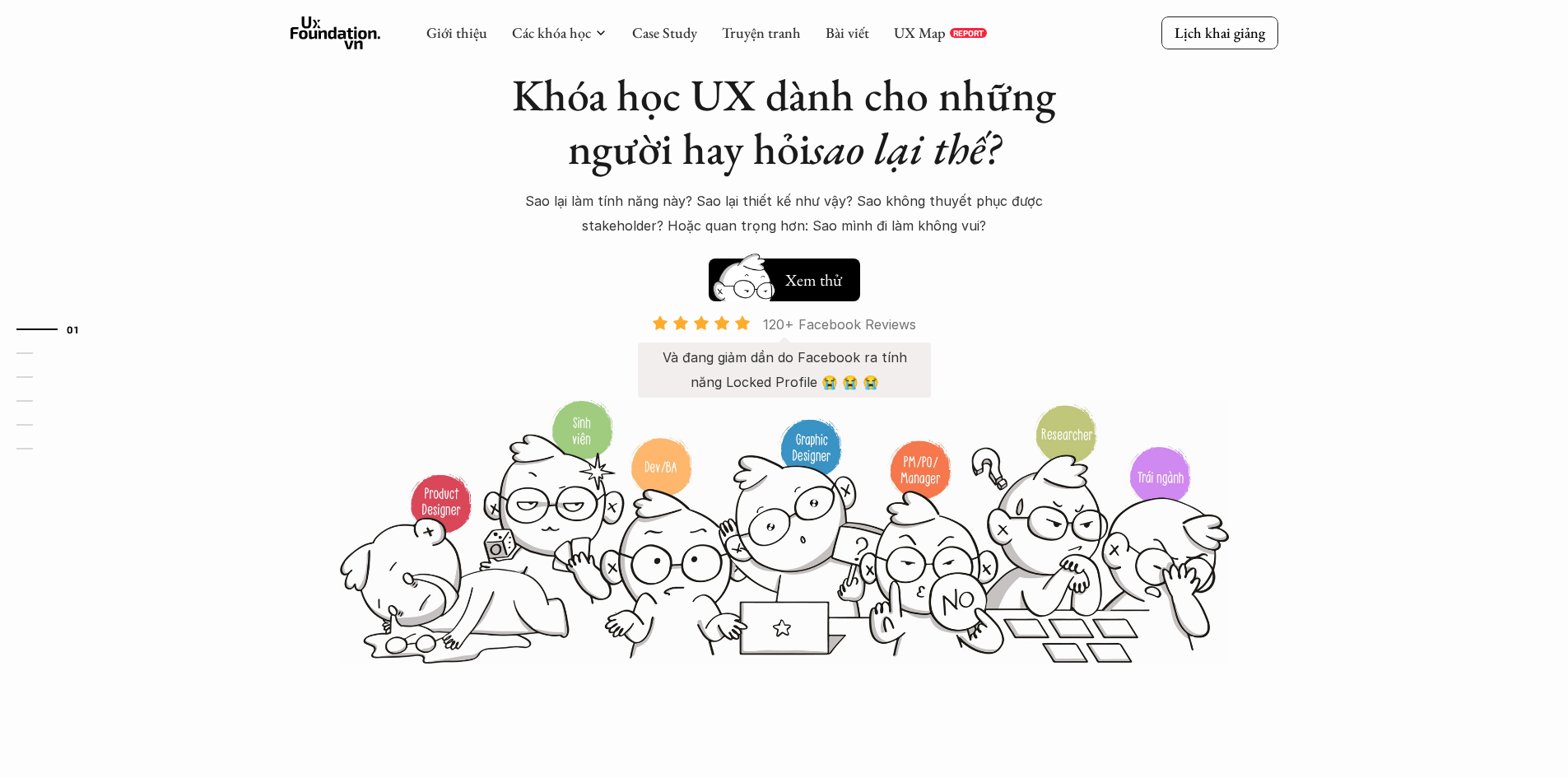
scroll to position [0, 0]
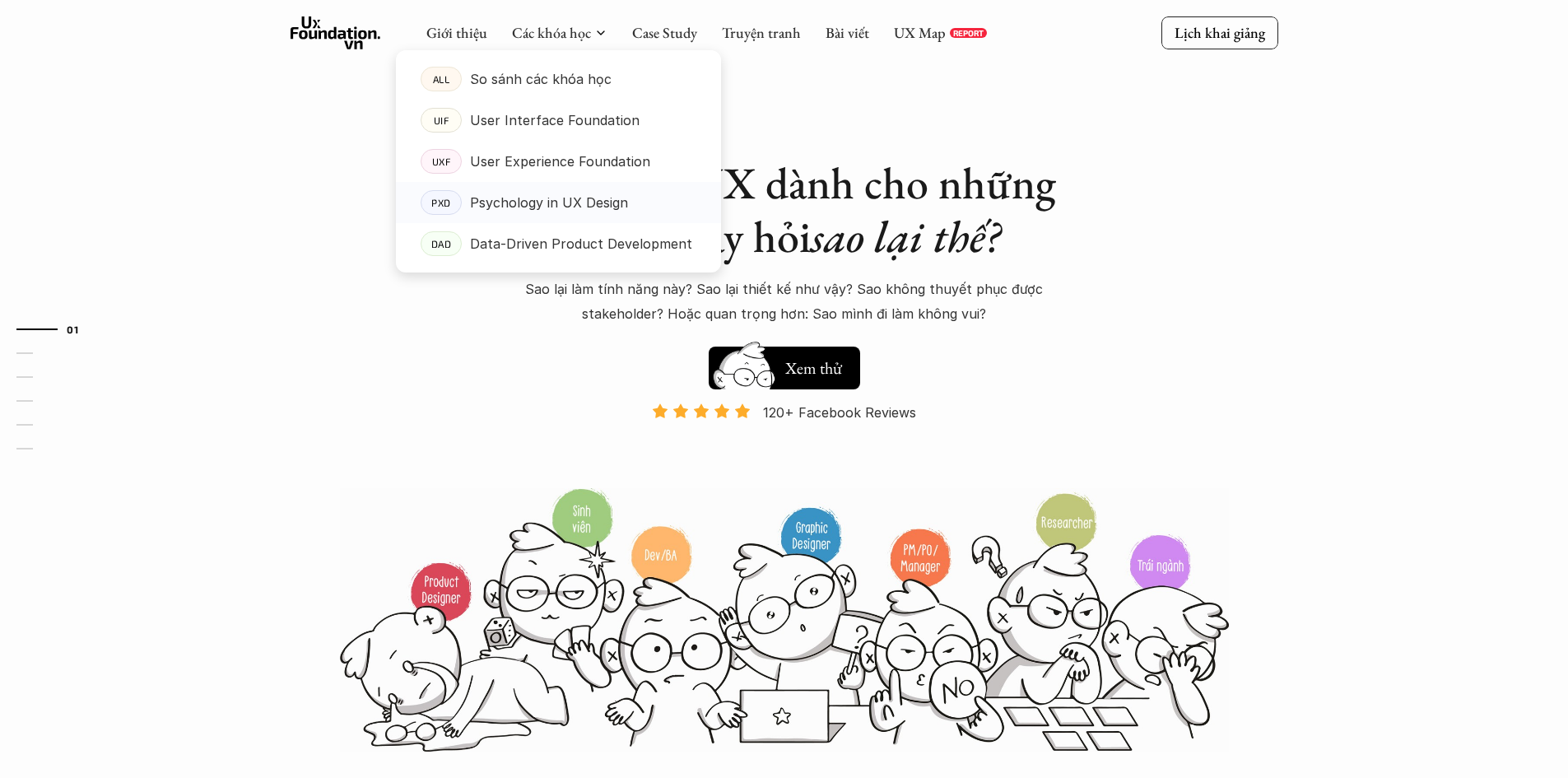
click at [579, 200] on p "Psychology in UX Design" at bounding box center [549, 202] width 158 height 25
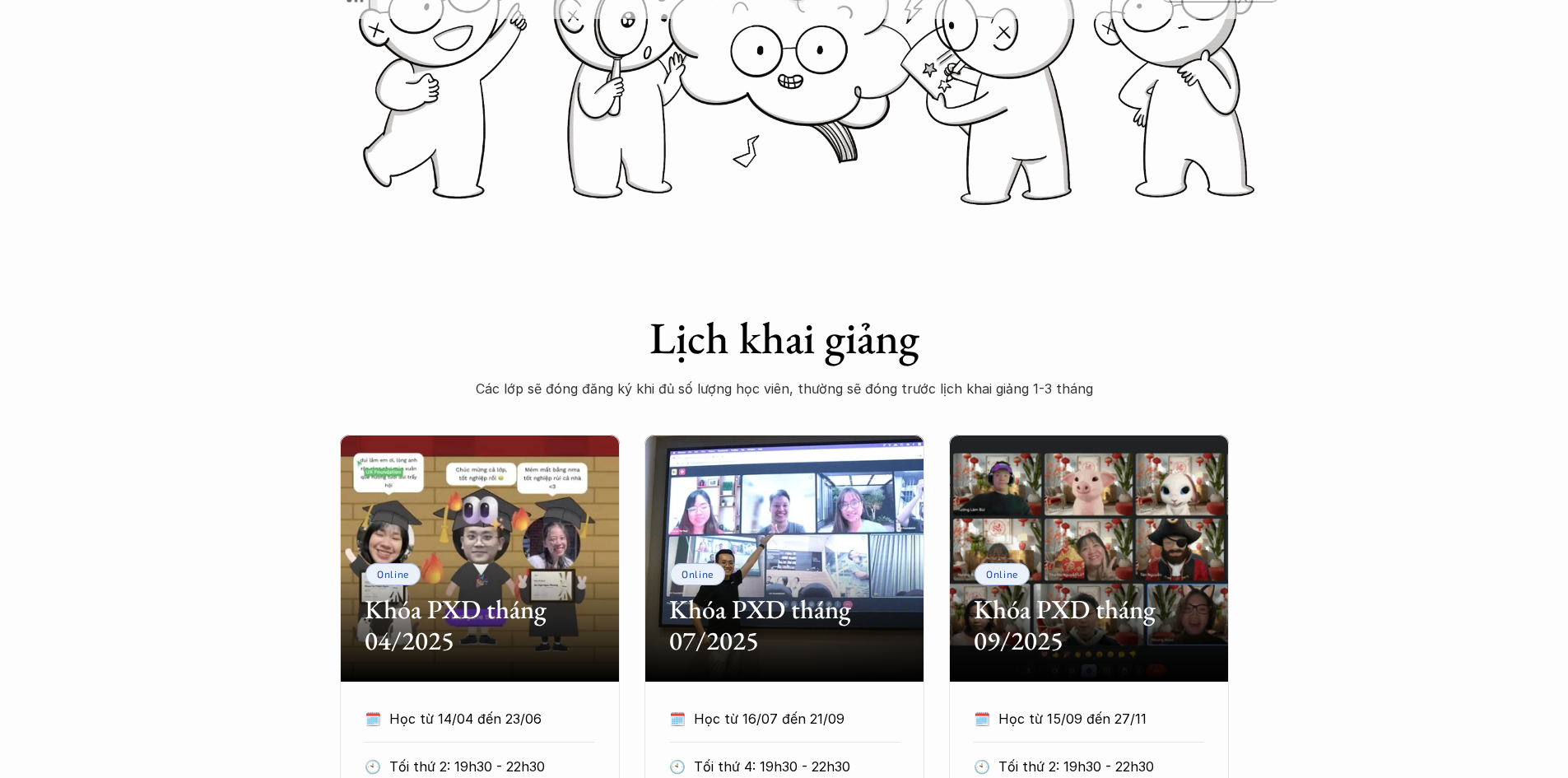
scroll to position [576, 0]
